Goal: Task Accomplishment & Management: Complete application form

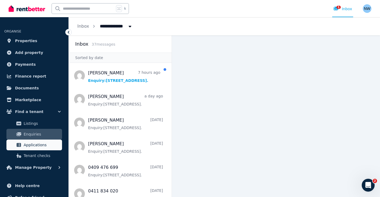
click at [35, 147] on span "Applications" at bounding box center [42, 145] width 36 height 6
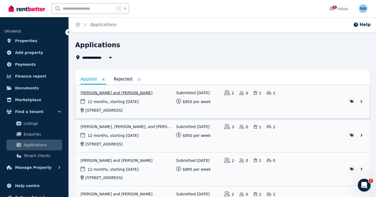
click at [107, 97] on link "View application: Vinicius Benevides Kohn and Laura Vianna" at bounding box center [222, 102] width 294 height 34
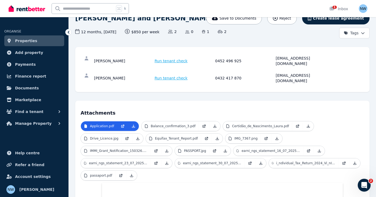
scroll to position [50, 0]
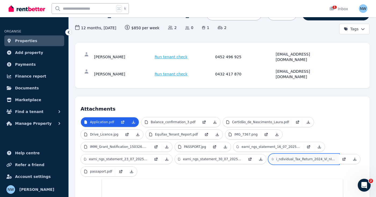
click at [299, 157] on p "i_ndividual_Tax_Return_2024_Vi_nICIUS_BENEVIDES_KOHN.pdf" at bounding box center [305, 159] width 59 height 4
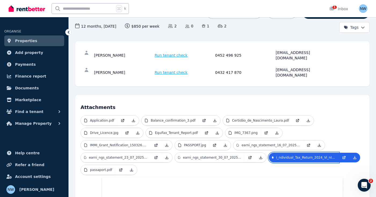
scroll to position [55, 0]
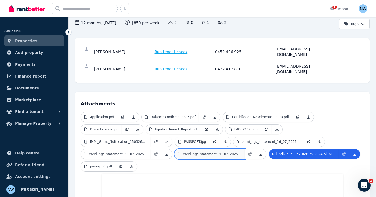
click at [229, 149] on link "earni_ngs_statement_30_07_2025_6619208.pdf" at bounding box center [210, 154] width 70 height 10
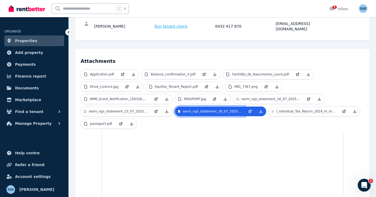
scroll to position [92, 0]
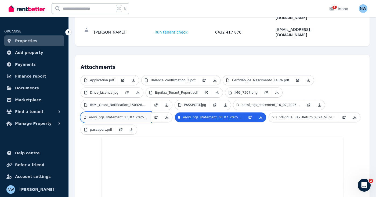
click at [143, 115] on p "earni_ngs_statement_23_07_2025_6564601.pdf" at bounding box center [118, 117] width 59 height 4
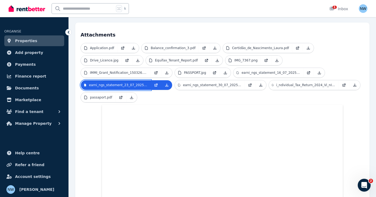
scroll to position [120, 0]
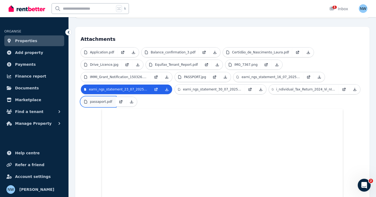
click at [90, 100] on p "passaport.pdf" at bounding box center [101, 102] width 22 height 4
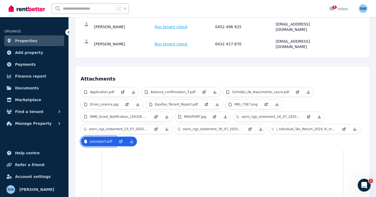
scroll to position [79, 0]
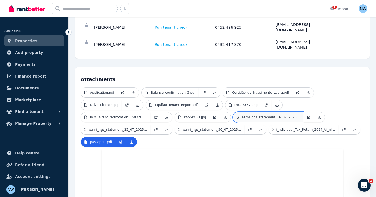
click at [282, 115] on p "earni_ngs_statement_16_07_2025_6506945.pdf" at bounding box center [270, 117] width 59 height 4
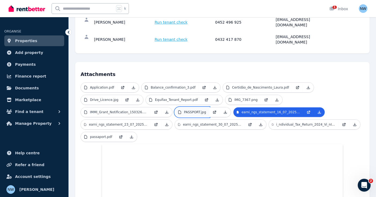
click at [200, 110] on p "PASSPORT.jpg" at bounding box center [195, 112] width 22 height 4
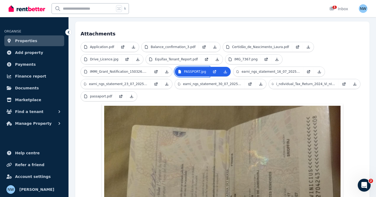
scroll to position [113, 0]
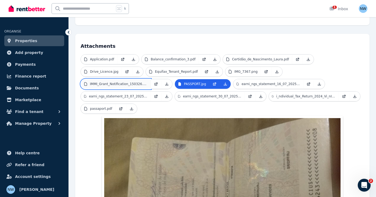
click at [130, 82] on p "IMMI_Grant_Notification_150326.pdf" at bounding box center [118, 84] width 57 height 4
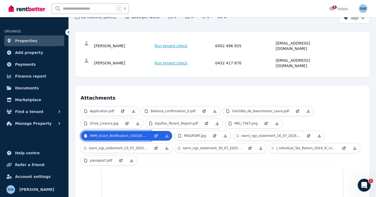
scroll to position [61, 0]
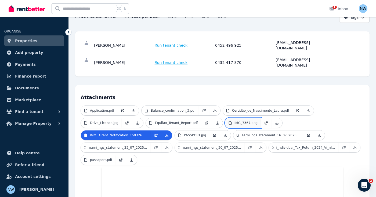
click at [248, 118] on link "IMG_7367.png" at bounding box center [242, 123] width 35 height 10
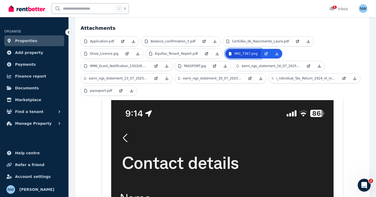
scroll to position [95, 0]
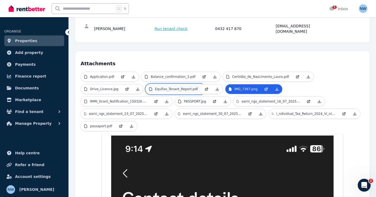
click at [178, 87] on p "Equifax_Tenant_Report.pdf" at bounding box center [176, 89] width 43 height 4
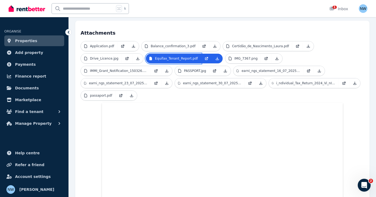
scroll to position [124, 0]
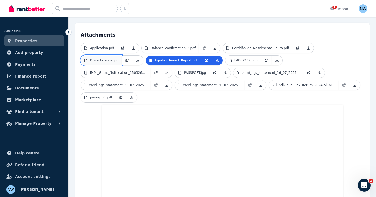
click at [115, 58] on p "Drive_Licence.jpg" at bounding box center [104, 60] width 28 height 4
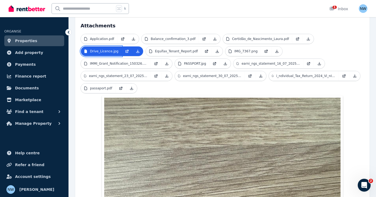
scroll to position [86, 0]
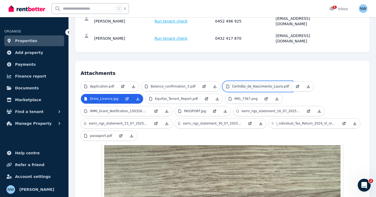
click at [269, 84] on p "Certidão_de_Nascimento_Laura.pdf" at bounding box center [260, 86] width 57 height 4
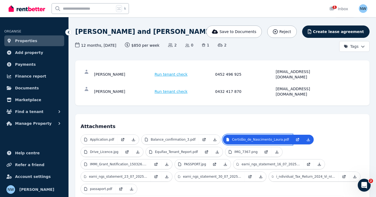
scroll to position [0, 0]
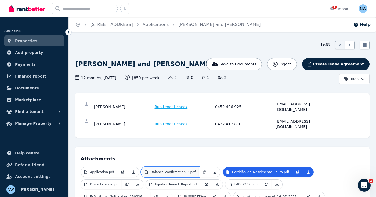
click at [179, 170] on p "Balance_confirmation_3.pdf" at bounding box center [173, 172] width 45 height 4
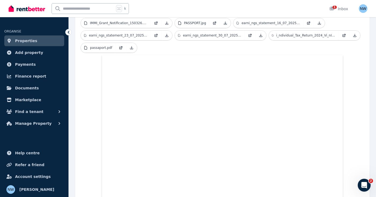
scroll to position [133, 0]
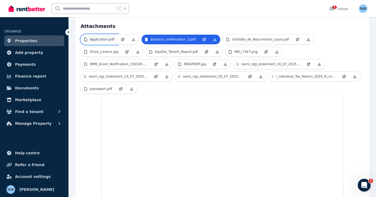
click at [113, 35] on link "Application.pdf" at bounding box center [99, 40] width 37 height 10
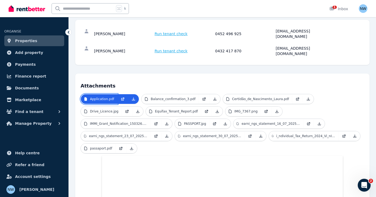
scroll to position [76, 0]
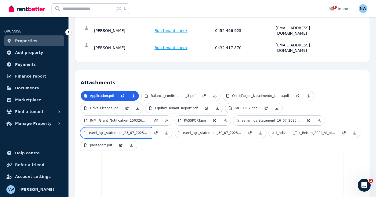
click at [135, 131] on p "earni_ngs_statement_23_07_2025_6564601.pdf" at bounding box center [118, 133] width 59 height 4
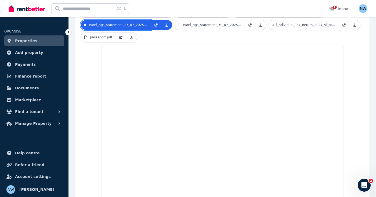
scroll to position [134, 0]
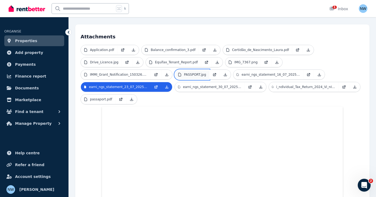
click at [196, 73] on p "PASSPORT.jpg" at bounding box center [195, 75] width 22 height 4
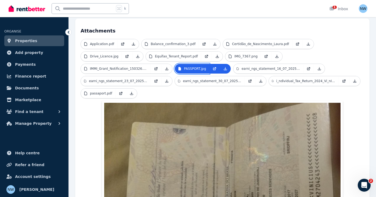
scroll to position [128, 0]
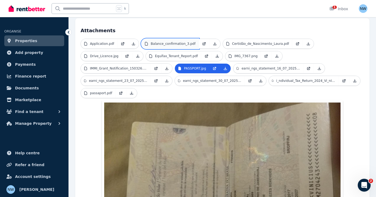
click at [171, 42] on p "Balance_confirmation_3.pdf" at bounding box center [173, 44] width 45 height 4
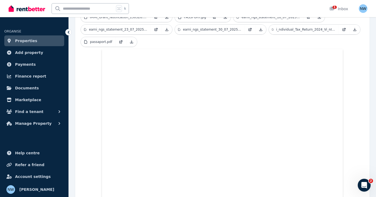
click at [93, 63] on div "Application.pdf Balance_confirmation_3.pdf Certidão_de_Nascimento_Laura.pdf Dr…" at bounding box center [223, 197] width 284 height 421
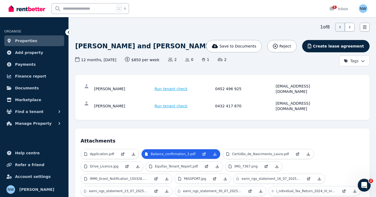
scroll to position [37, 0]
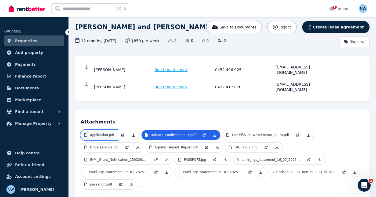
click at [99, 133] on p "Application.pdf" at bounding box center [102, 135] width 24 height 4
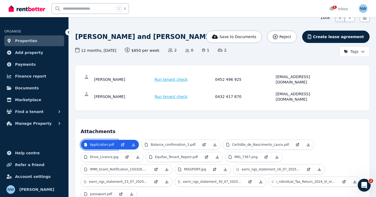
scroll to position [29, 0]
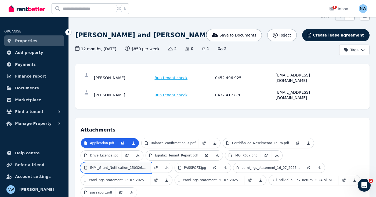
click at [119, 163] on link "IMMI_Grant_Notification_150326.pdf" at bounding box center [116, 168] width 70 height 10
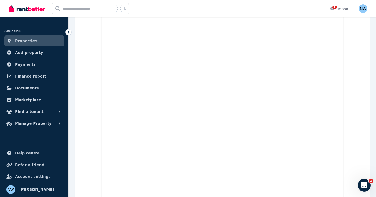
scroll to position [357, 0]
